Goal: Task Accomplishment & Management: Manage account settings

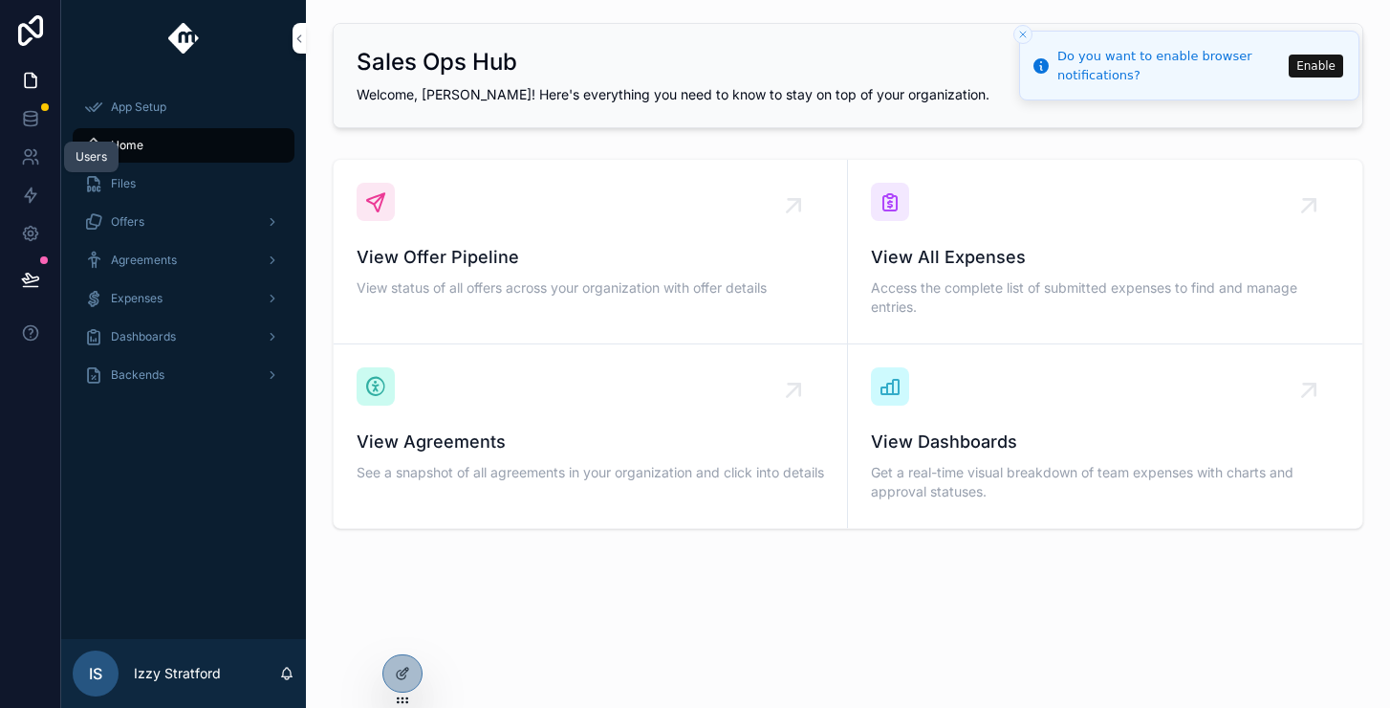
click at [22, 168] on link at bounding box center [30, 157] width 60 height 38
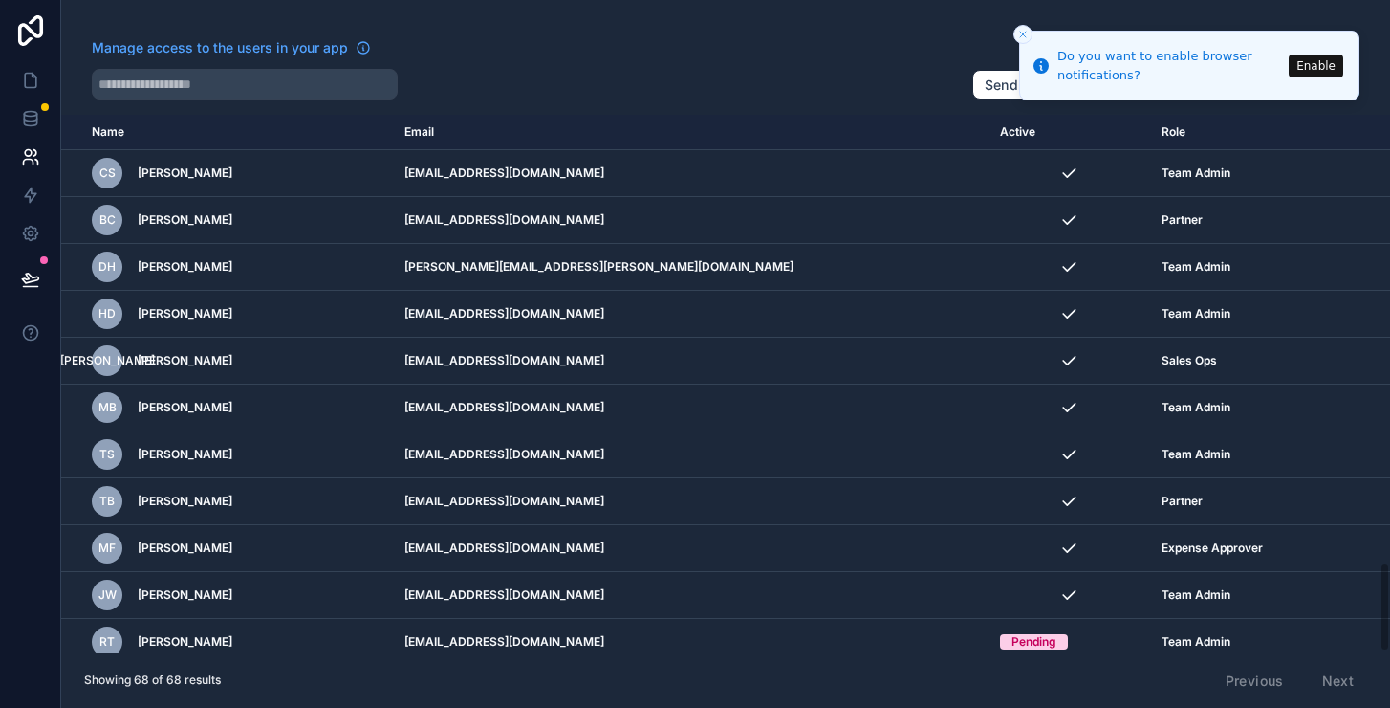
scroll to position [2683, 0]
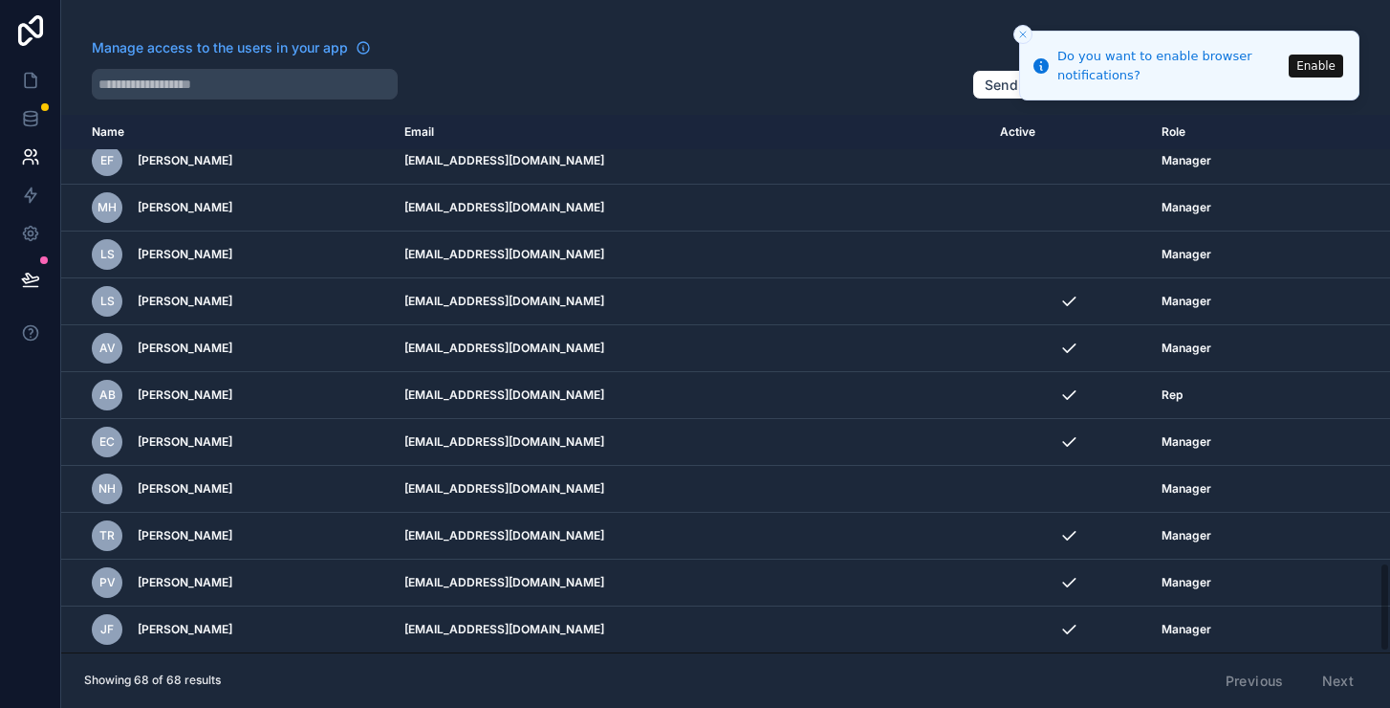
click at [204, 485] on div "NH [PERSON_NAME]" at bounding box center [237, 488] width 290 height 31
click at [177, 484] on span "[PERSON_NAME]" at bounding box center [185, 488] width 95 height 15
click at [0, 0] on icon "scrollable content" at bounding box center [0, 0] width 0 height 0
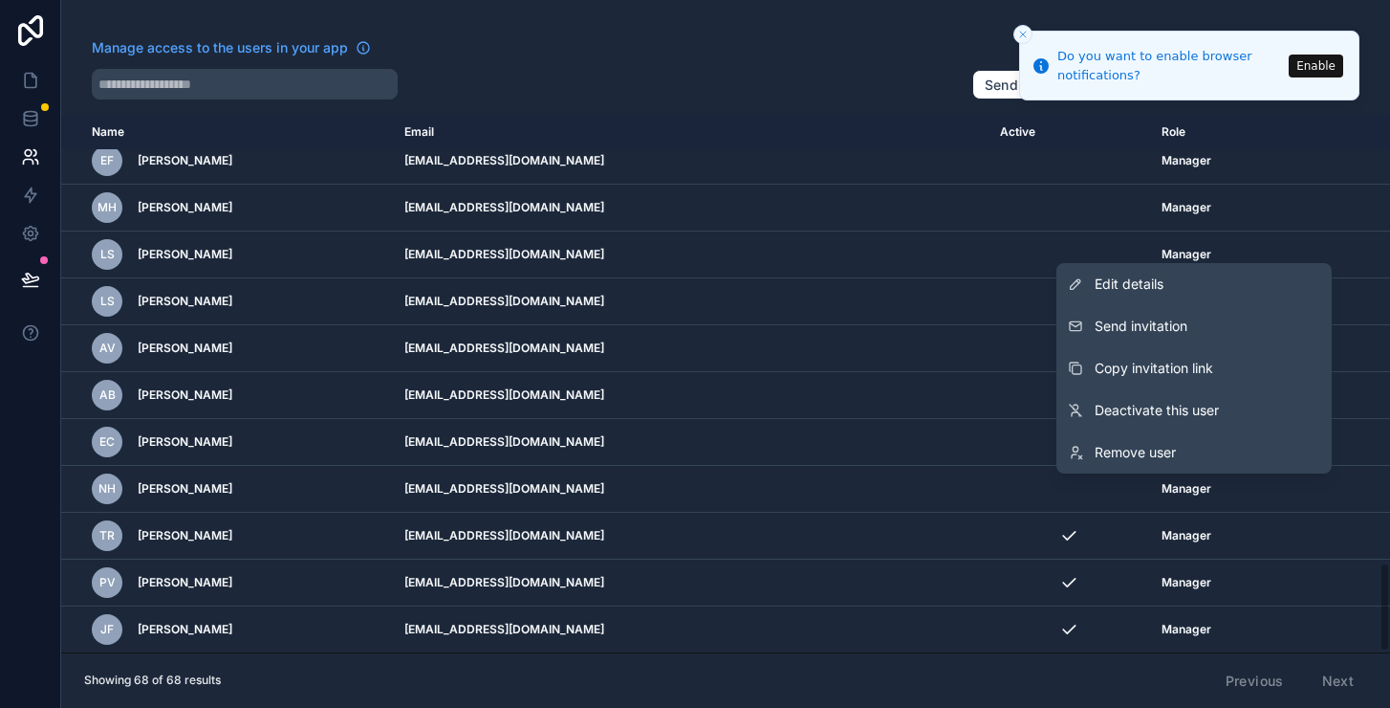
click at [1193, 272] on link "Edit details" at bounding box center [1193, 284] width 275 height 42
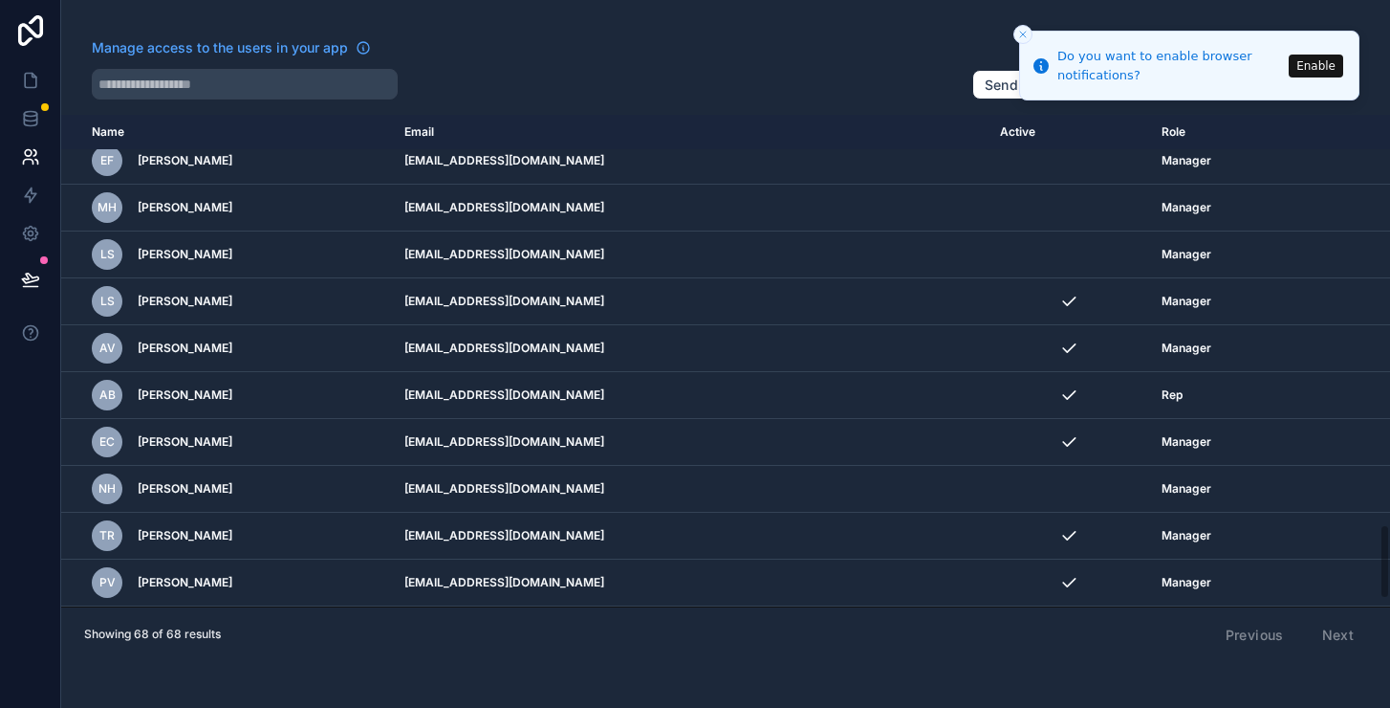
click at [0, 0] on icon "scrollable content" at bounding box center [0, 0] width 0 height 0
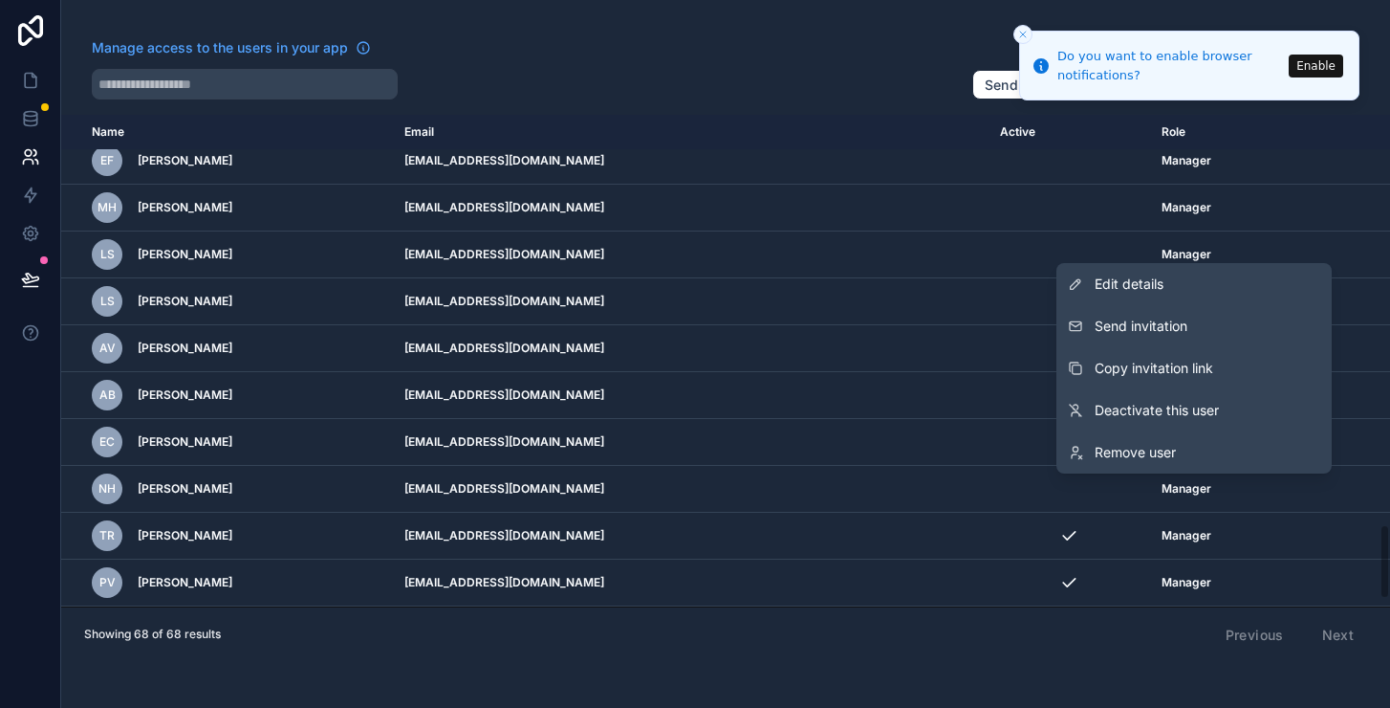
click at [1110, 291] on span "Edit details" at bounding box center [1129, 283] width 69 height 19
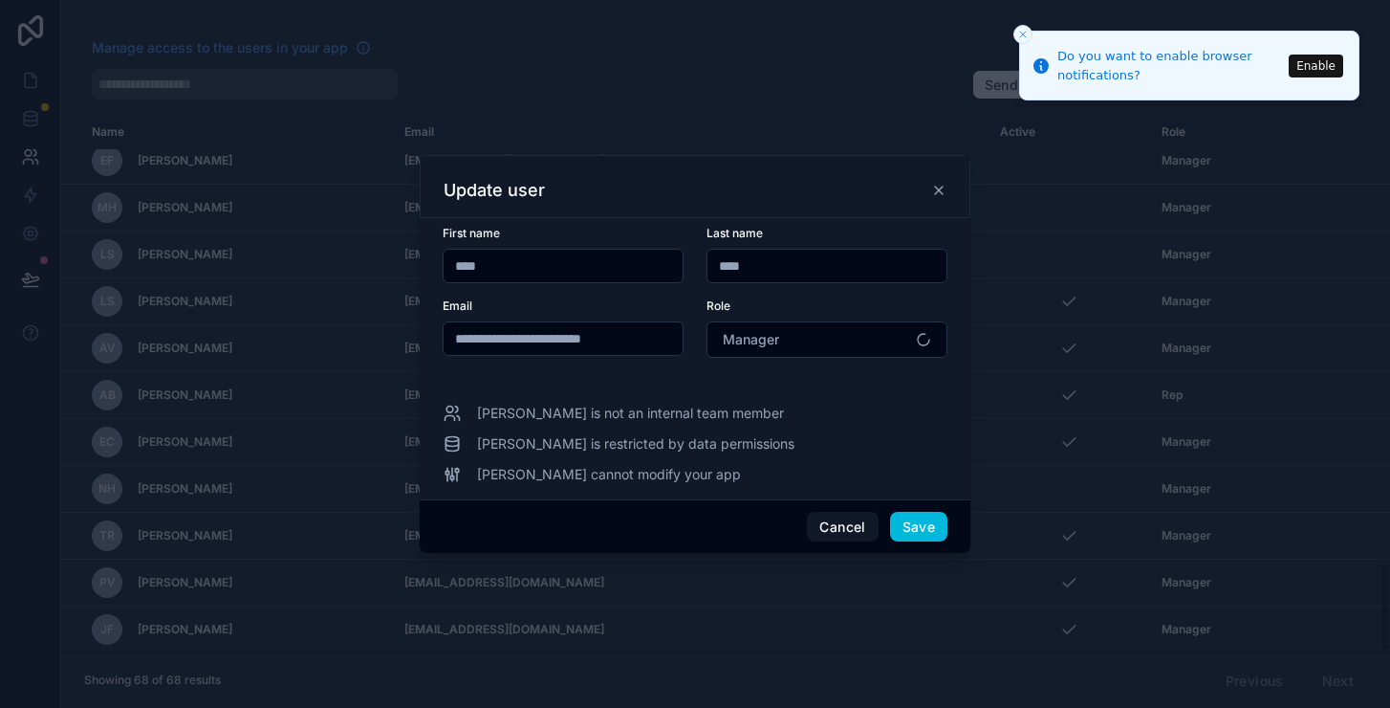
click at [860, 533] on button "Cancel" at bounding box center [842, 527] width 71 height 31
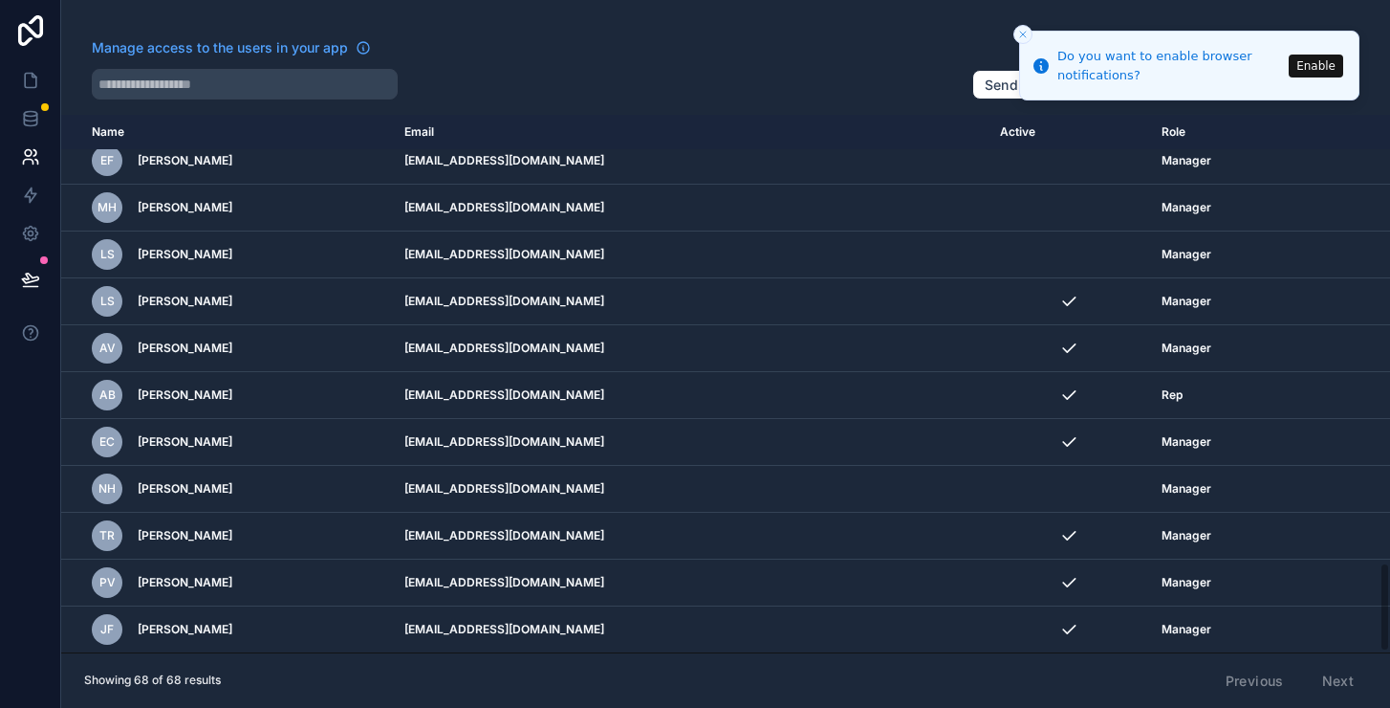
click at [1020, 33] on icon "Close toast" at bounding box center [1022, 34] width 11 height 11
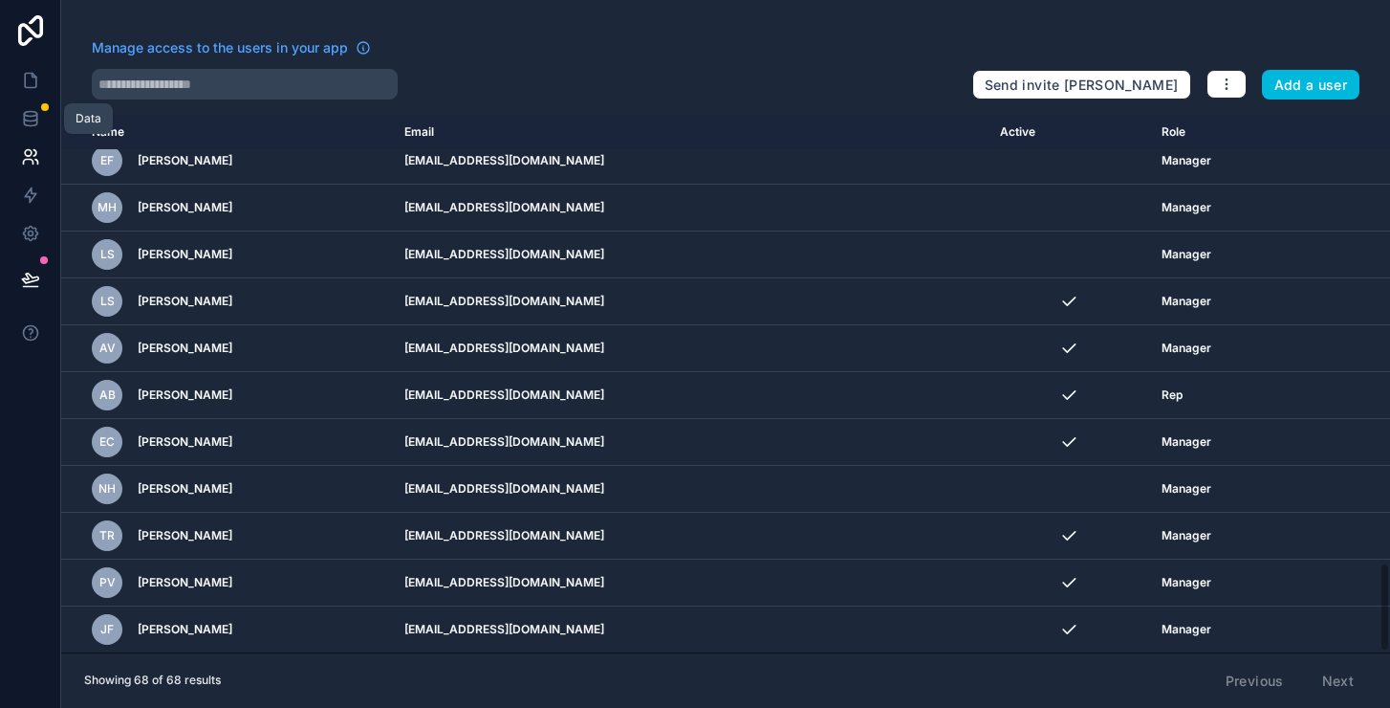
click at [35, 118] on icon at bounding box center [30, 118] width 19 height 19
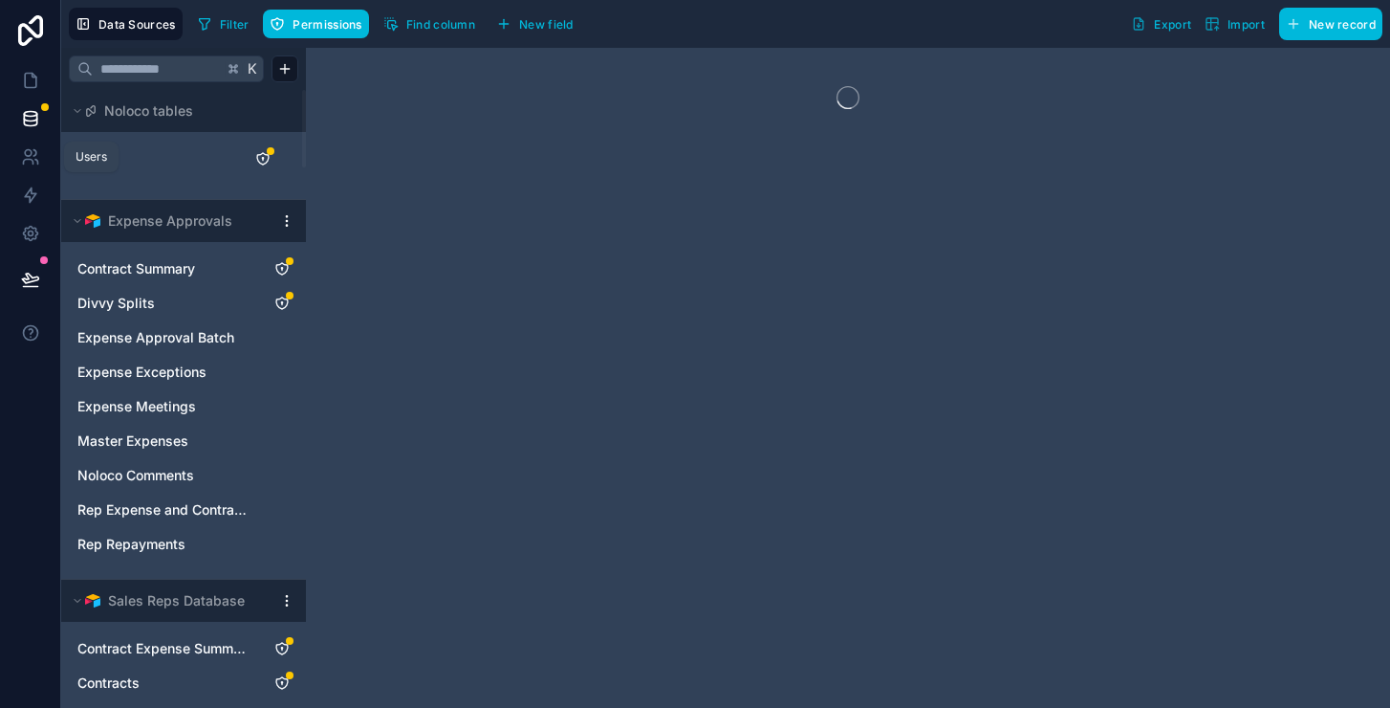
click at [21, 153] on icon at bounding box center [30, 156] width 19 height 19
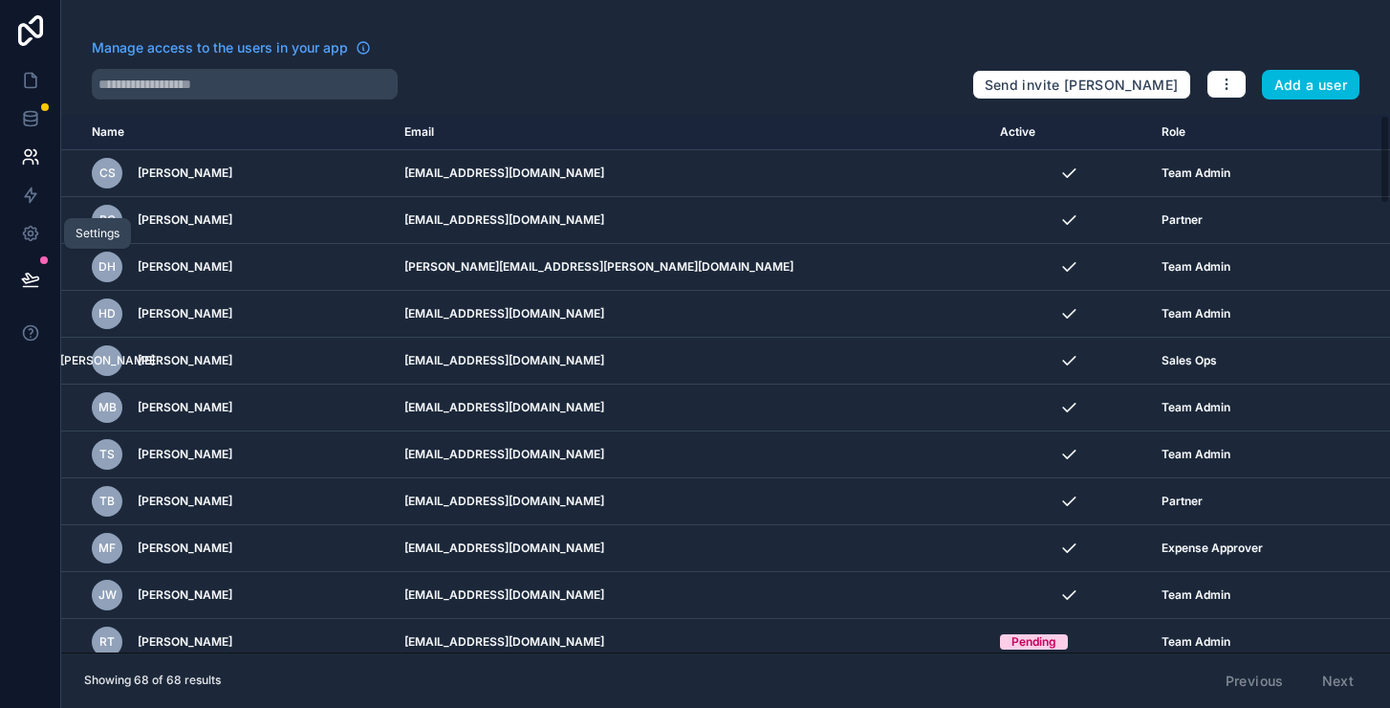
click at [24, 217] on link at bounding box center [30, 233] width 60 height 38
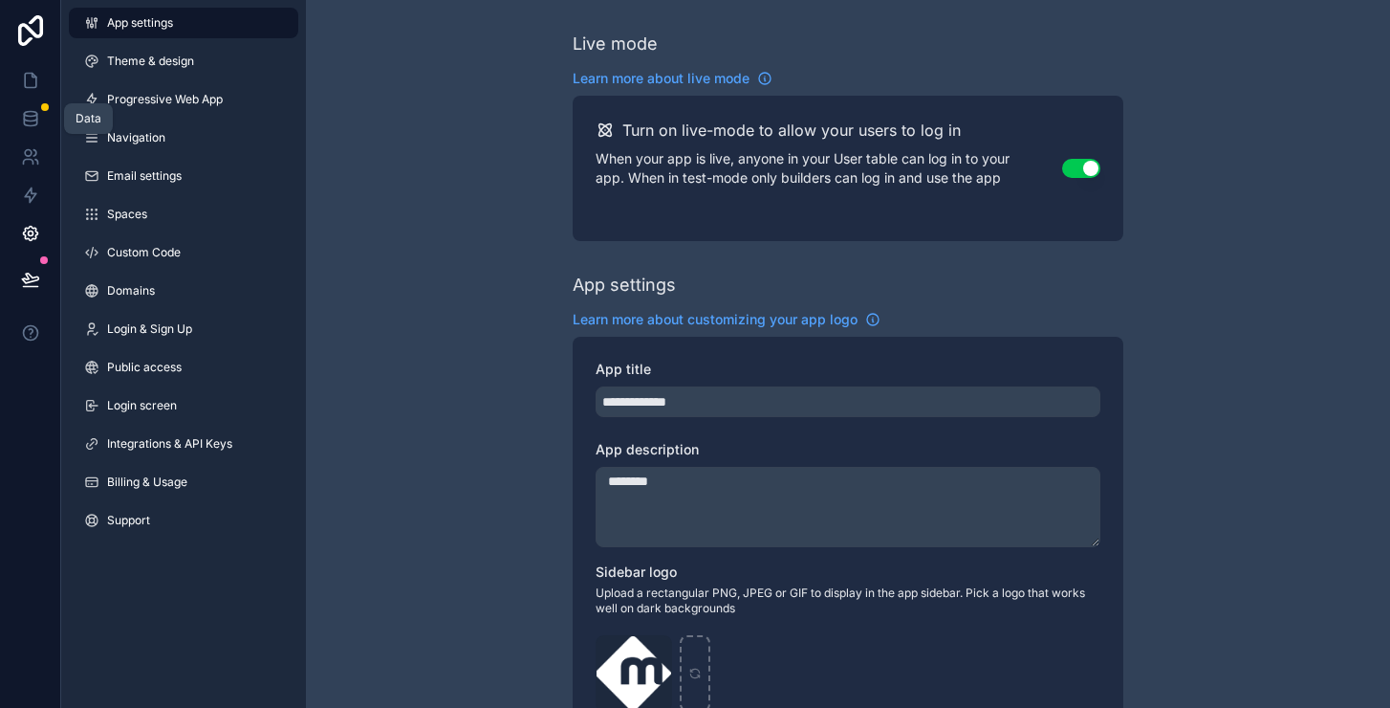
click at [27, 115] on icon at bounding box center [30, 118] width 19 height 19
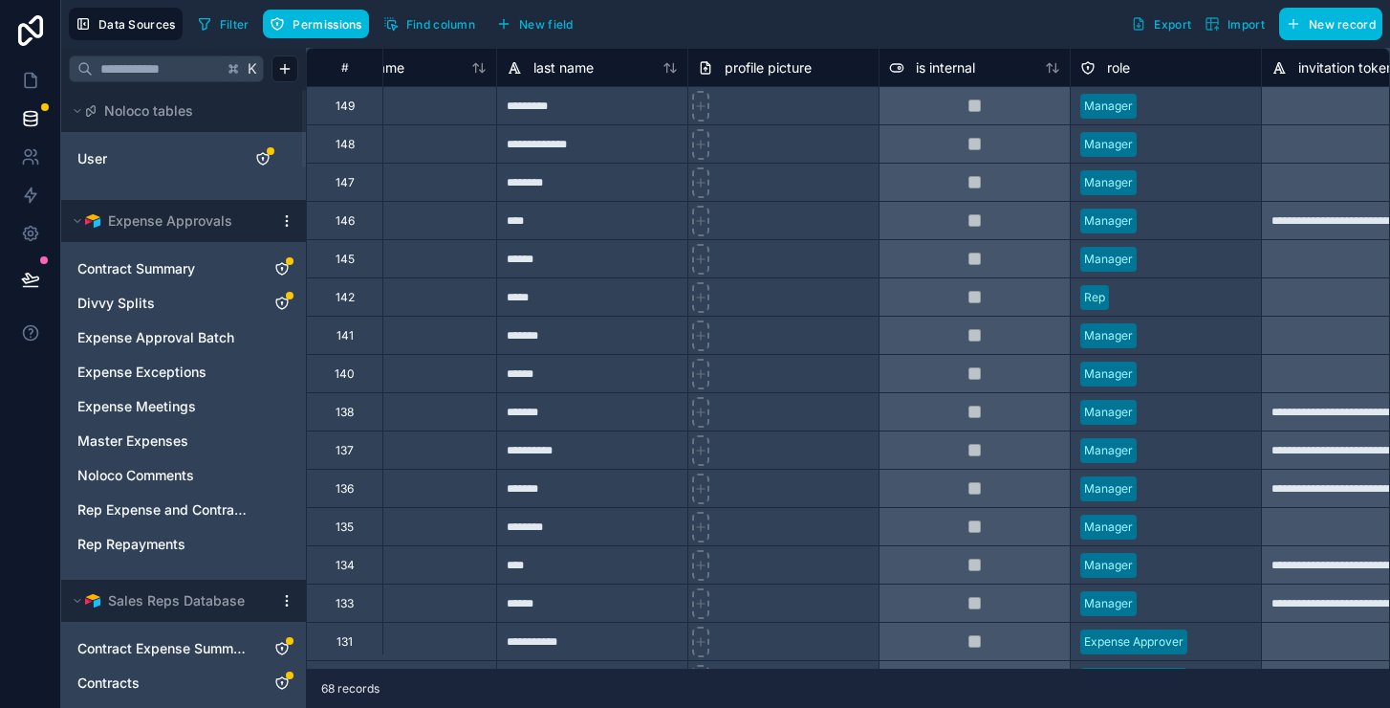
scroll to position [0, 278]
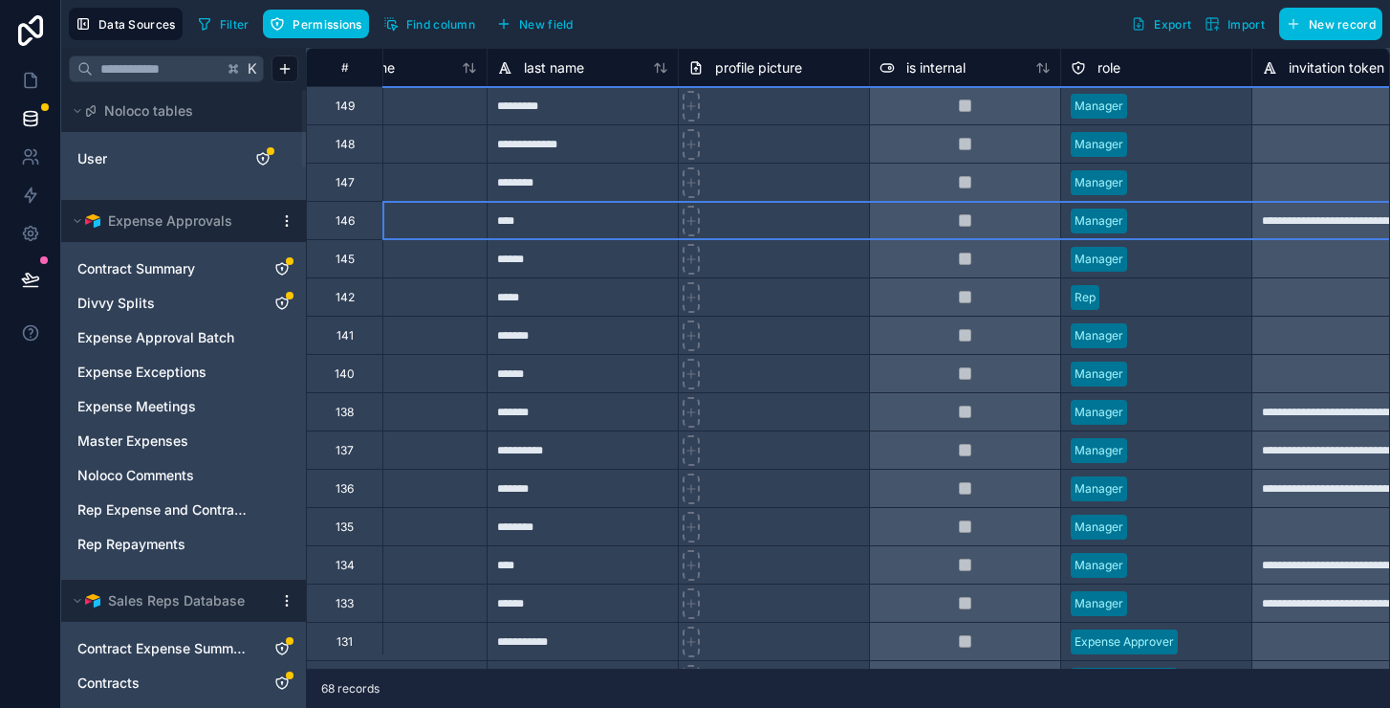
click at [352, 224] on div "146" at bounding box center [345, 220] width 19 height 15
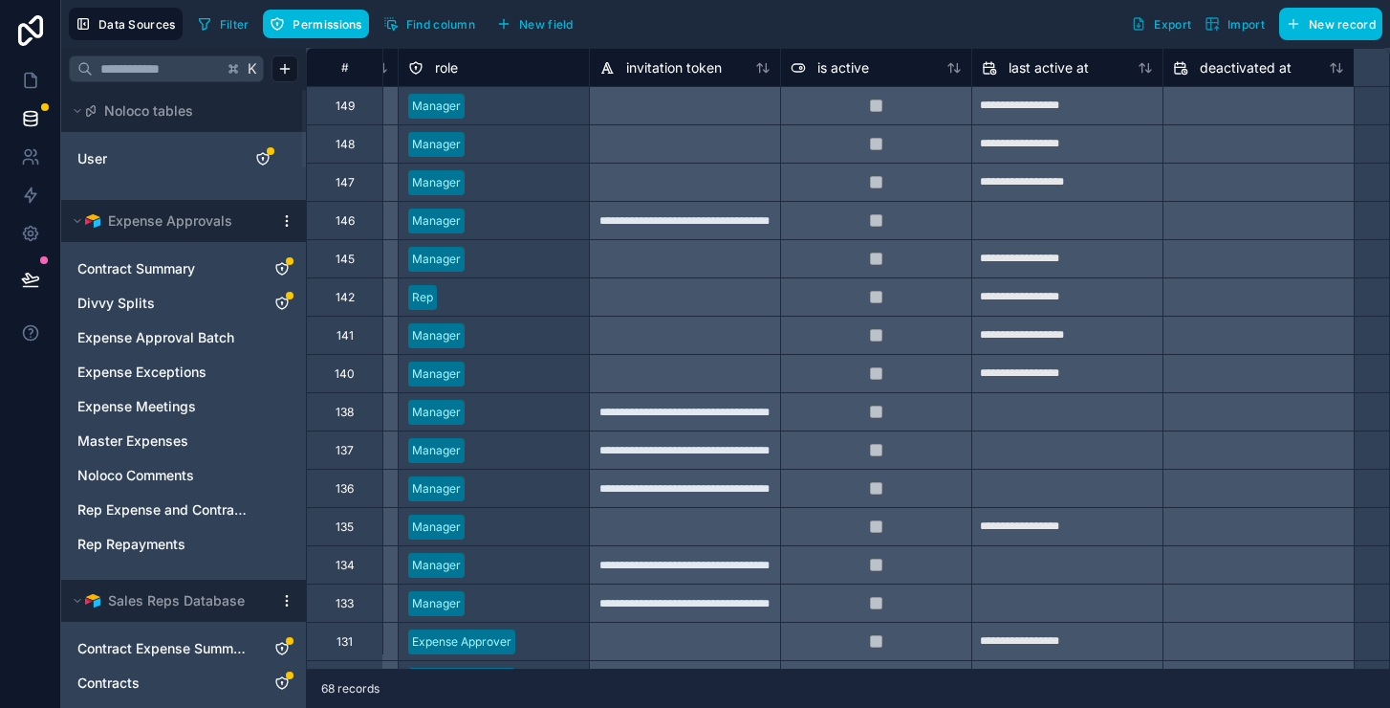
scroll to position [0, 0]
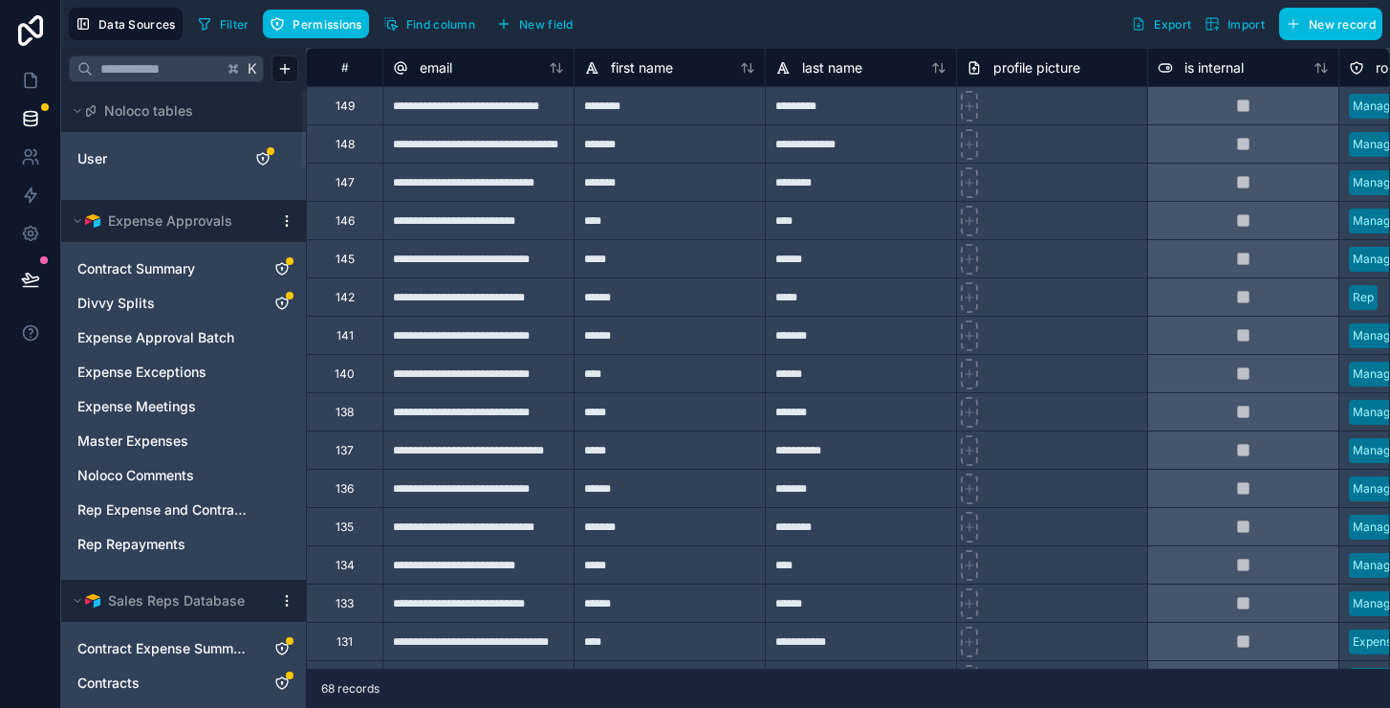
click at [328, 264] on div "145" at bounding box center [344, 258] width 76 height 38
click at [417, 194] on div "**********" at bounding box center [477, 182] width 191 height 38
click at [364, 186] on div "147" at bounding box center [344, 182] width 76 height 38
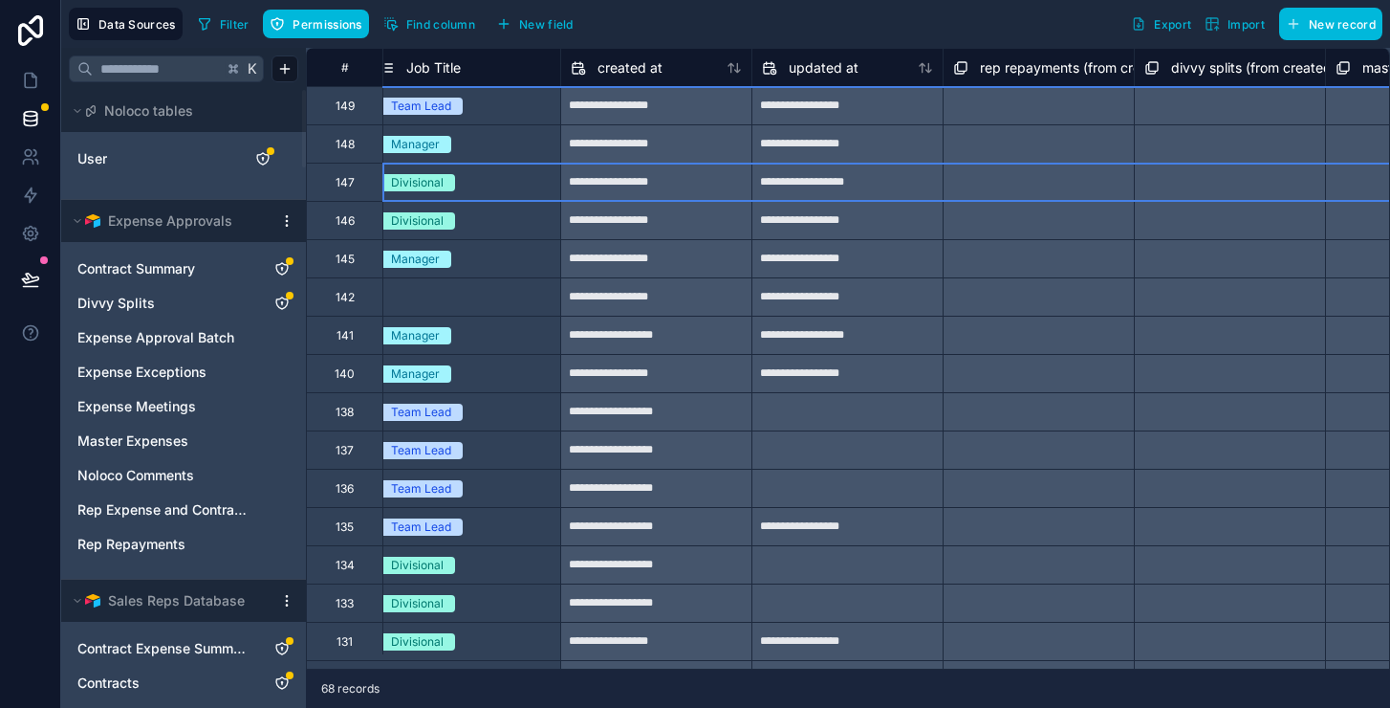
scroll to position [0, 2311]
